Goal: Information Seeking & Learning: Learn about a topic

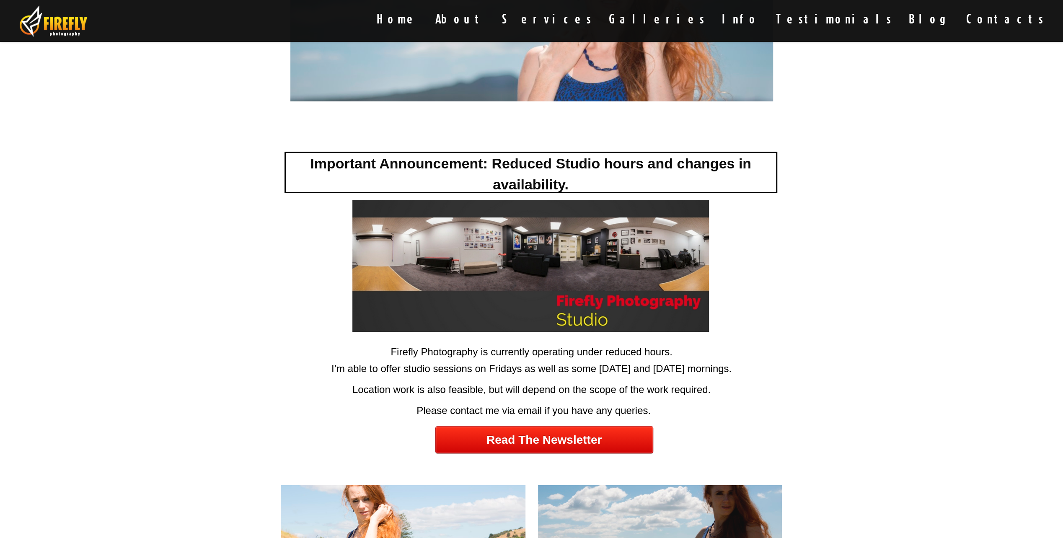
scroll to position [294, 0]
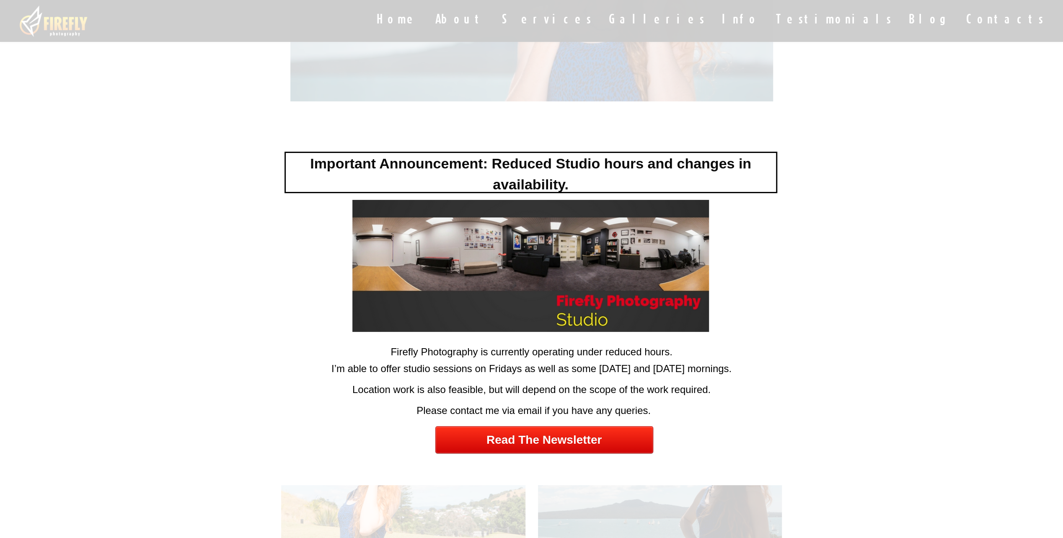
scroll to position [335, 0]
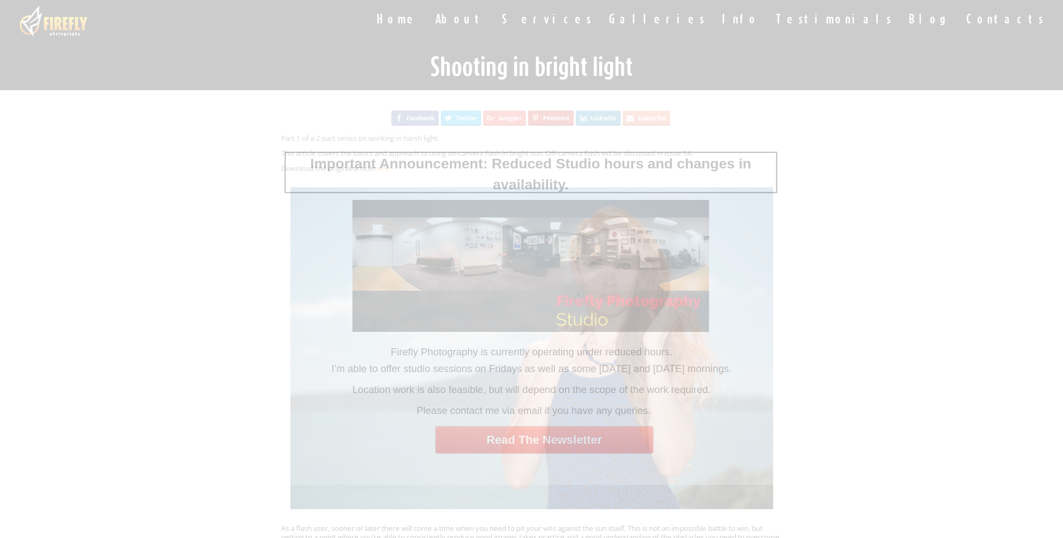
click at [389, 168] on div "Important Announcement: Reduced Studio hours and changes in availability." at bounding box center [530, 172] width 493 height 41
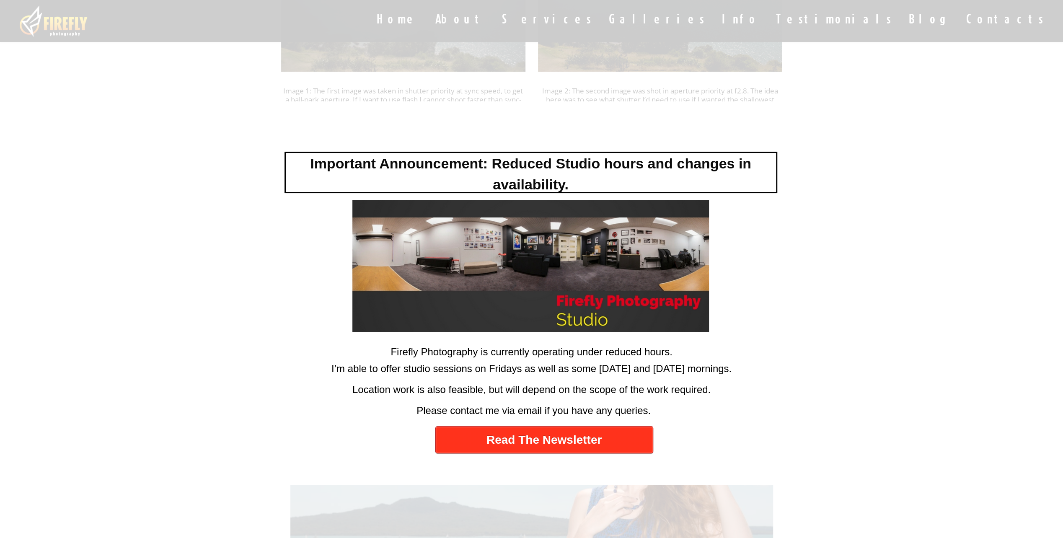
click at [491, 441] on link "Read The Newsletter" at bounding box center [544, 439] width 218 height 27
